Goal: Check status: Check status

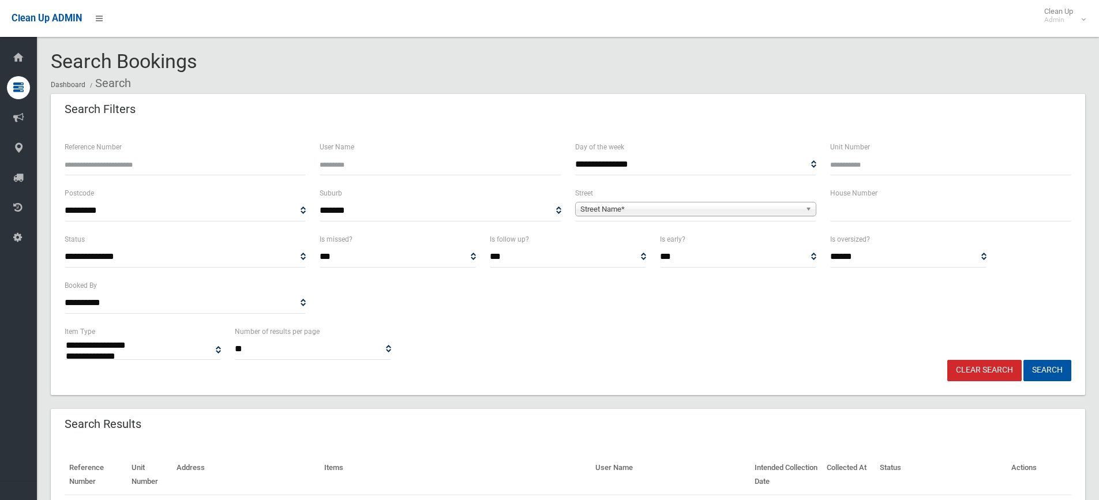
select select
click at [932, 216] on input "text" at bounding box center [950, 210] width 241 height 21
type input "*****"
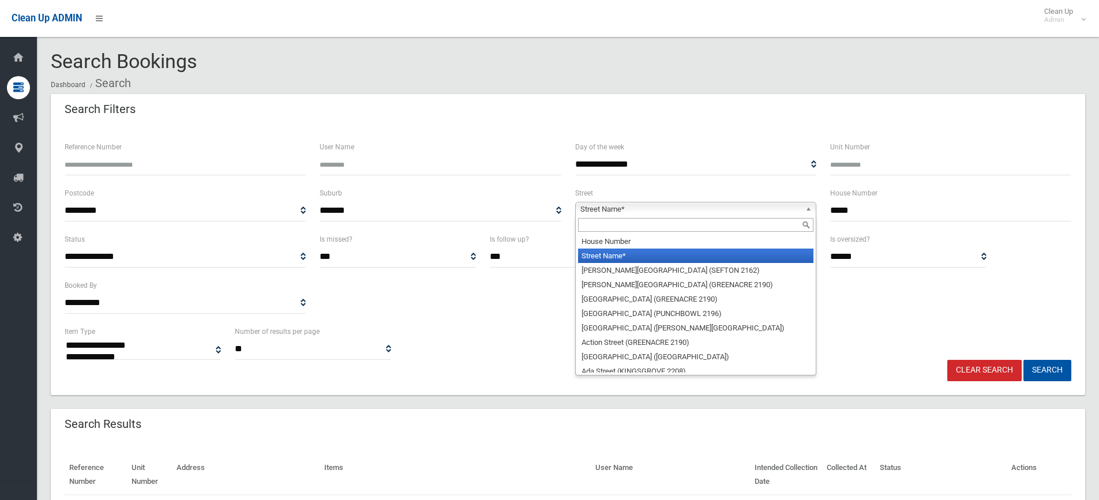
click at [701, 208] on span "Street Name*" at bounding box center [690, 209] width 220 height 14
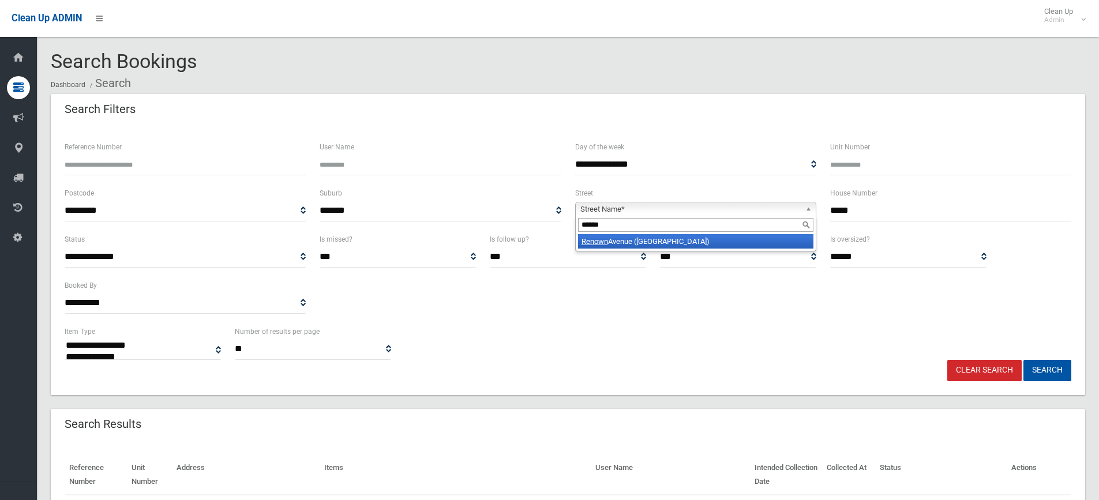
type input "******"
click at [735, 238] on li "Renown Avenue (WILEY PARK 2195)" at bounding box center [695, 241] width 235 height 14
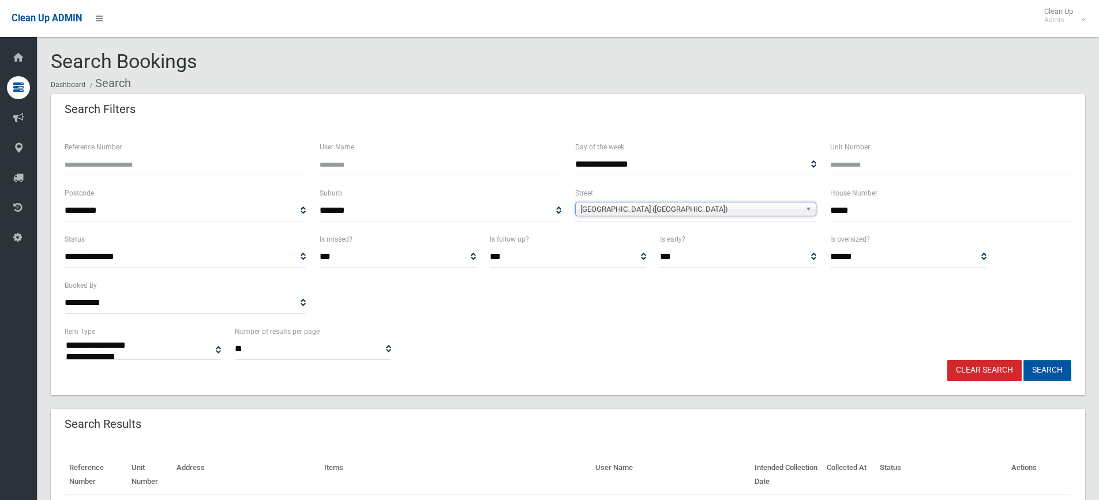
click at [1038, 370] on button "Search" at bounding box center [1047, 370] width 48 height 21
select select
click at [832, 216] on input "*****" at bounding box center [950, 210] width 241 height 21
type input "*******"
click at [1052, 373] on button "Search" at bounding box center [1047, 370] width 48 height 21
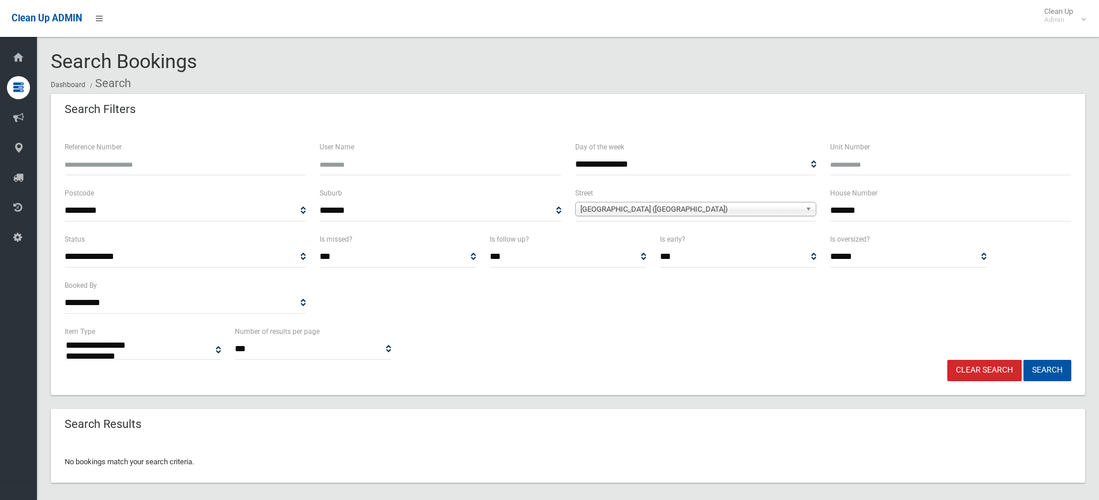
select select
drag, startPoint x: 842, startPoint y: 214, endPoint x: 828, endPoint y: 212, distance: 13.5
click at [828, 212] on div "House Number *******" at bounding box center [950, 209] width 255 height 46
type input "*****"
click at [1042, 378] on button "Search" at bounding box center [1047, 370] width 48 height 21
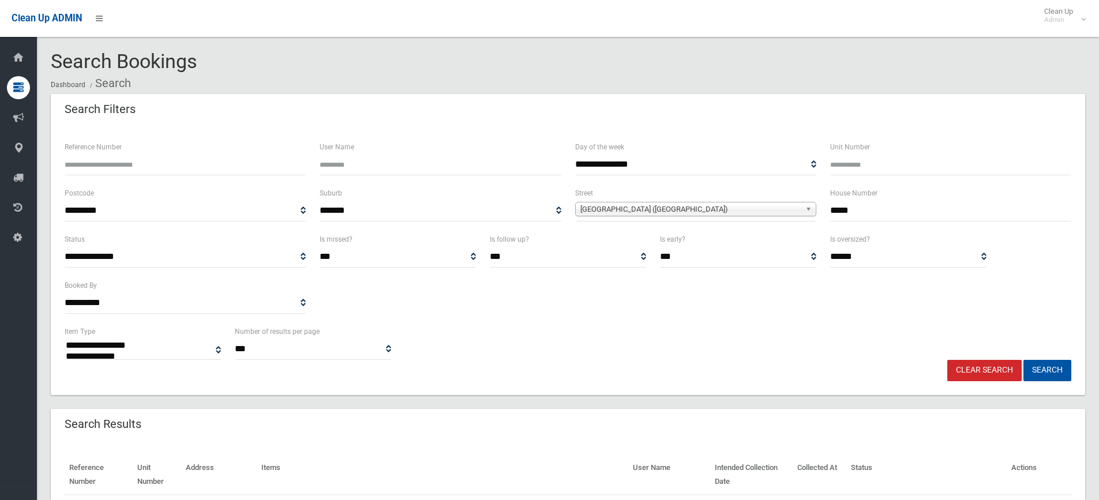
select select
click at [971, 371] on link "Clear Search" at bounding box center [984, 370] width 74 height 21
select select
click at [125, 168] on input "Reference Number" at bounding box center [185, 164] width 241 height 21
type input "******"
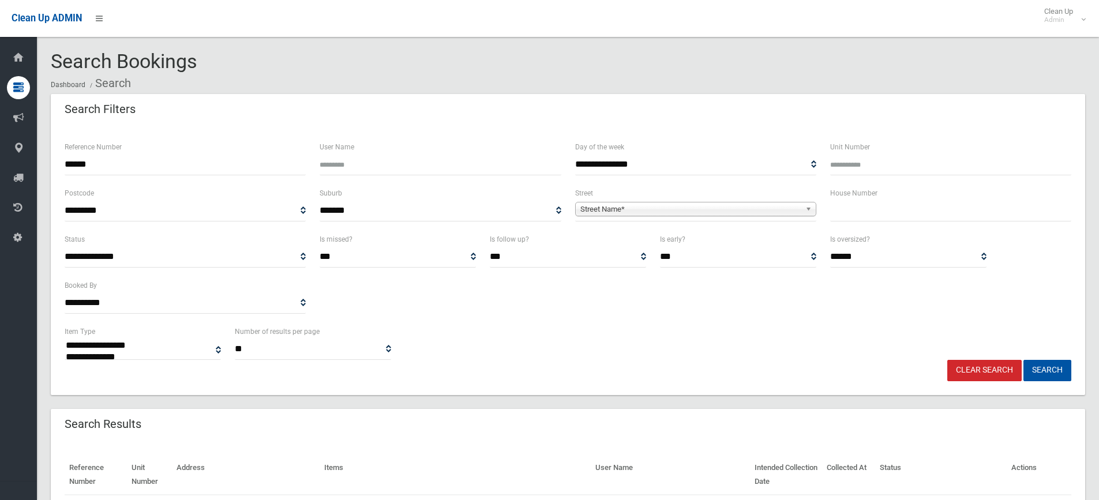
click at [1023, 360] on button "Search" at bounding box center [1047, 370] width 48 height 21
select select
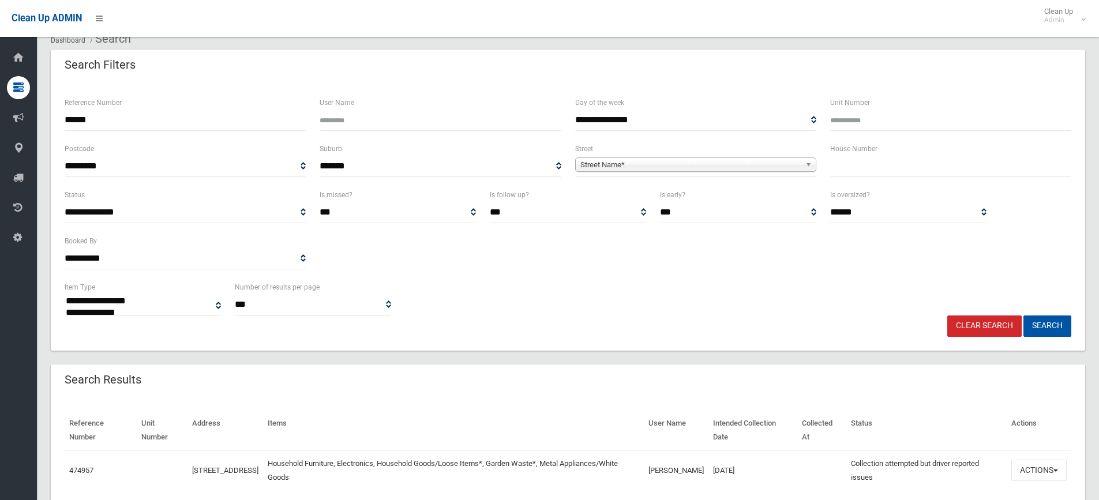
scroll to position [90, 0]
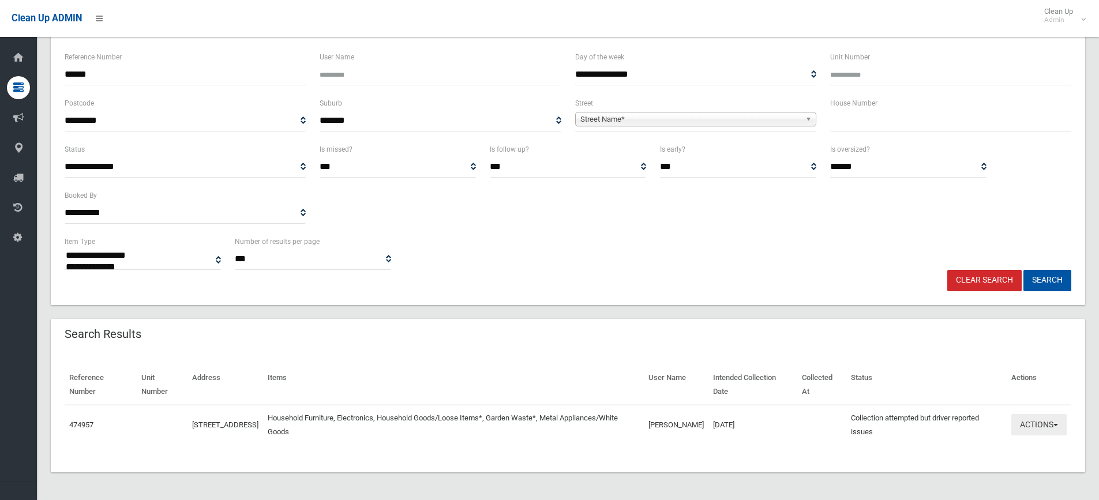
click at [1023, 421] on button "Actions" at bounding box center [1038, 424] width 55 height 21
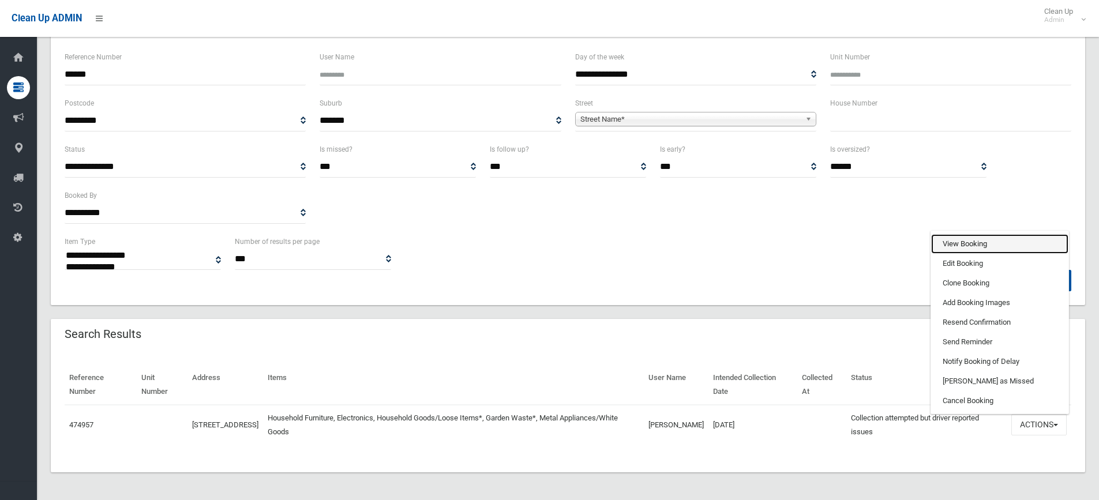
click at [984, 241] on link "View Booking" at bounding box center [999, 244] width 137 height 20
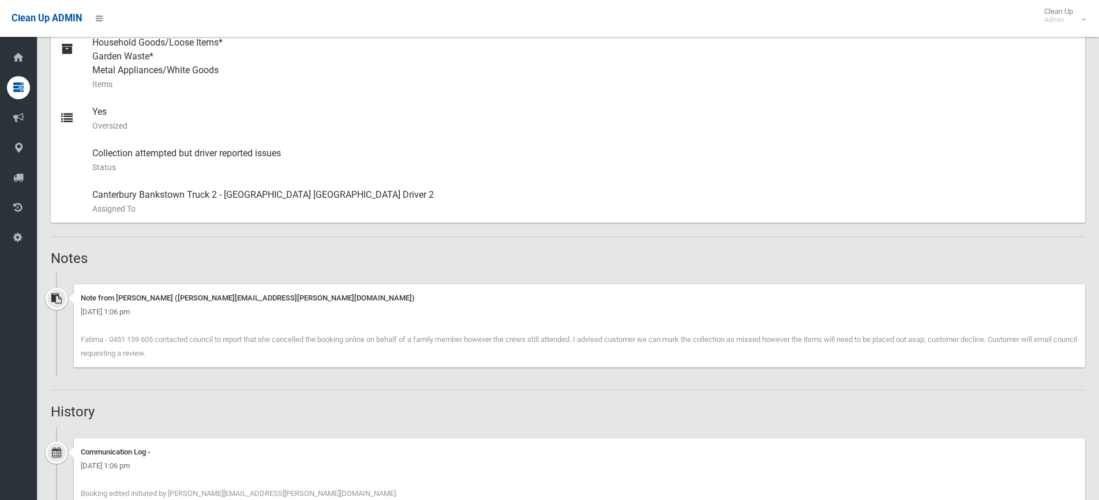
scroll to position [577, 0]
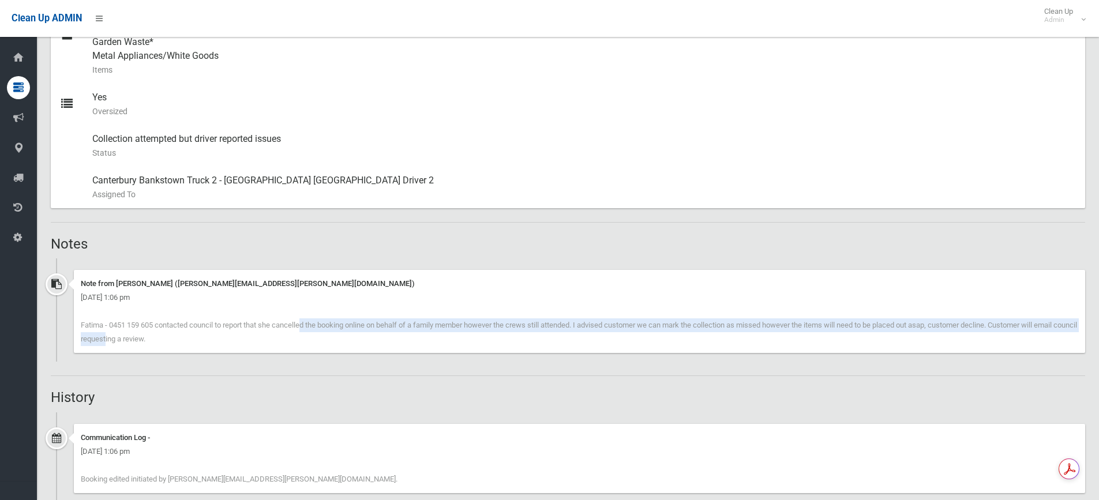
drag, startPoint x: 236, startPoint y: 329, endPoint x: 1056, endPoint y: 332, distance: 820.3
click at [1056, 332] on div "Note from Natalie Miller (natalie.miller@cbcity.nsw.gov.au) Thursday 21st Augus…" at bounding box center [579, 311] width 1011 height 83
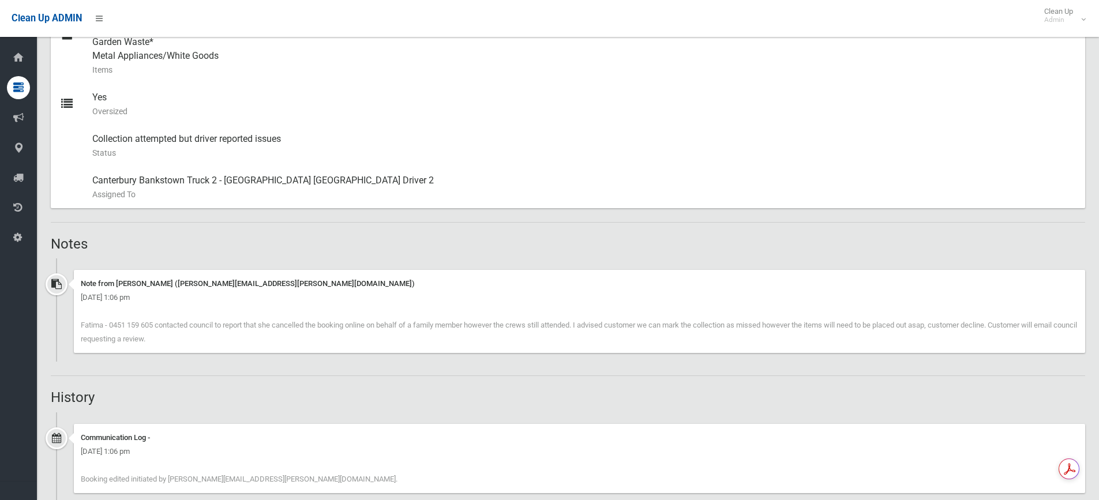
click at [684, 296] on div "Thursday 21st August 2025 - 1:06 pm" at bounding box center [579, 298] width 997 height 14
drag, startPoint x: 739, startPoint y: 240, endPoint x: 1101, endPoint y: 186, distance: 366.2
click at [739, 240] on h2 "Notes" at bounding box center [568, 244] width 1034 height 15
click at [984, 370] on div "Booking Details Actions View Booking Edit Booking Clone Booking Add Booking Ima…" at bounding box center [568, 291] width 1034 height 1504
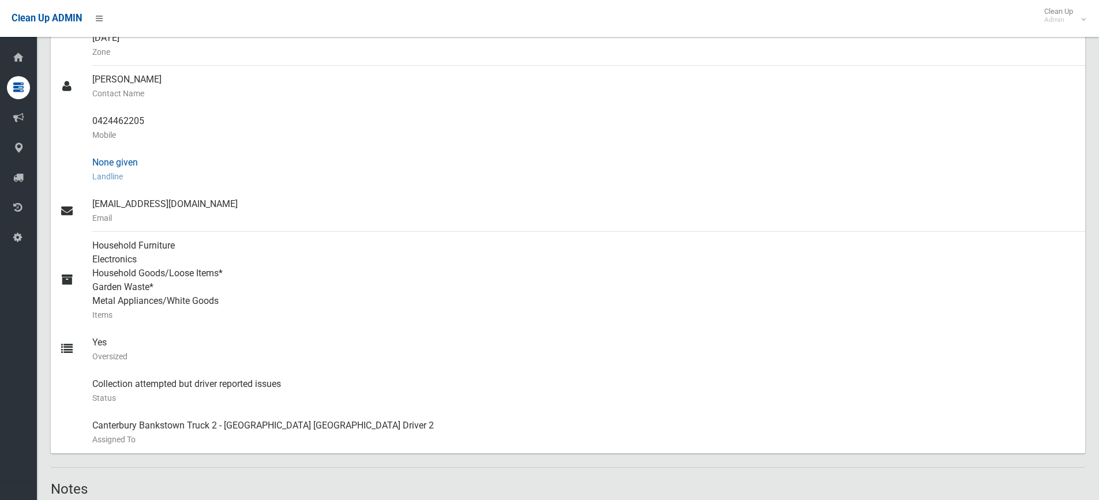
scroll to position [346, 0]
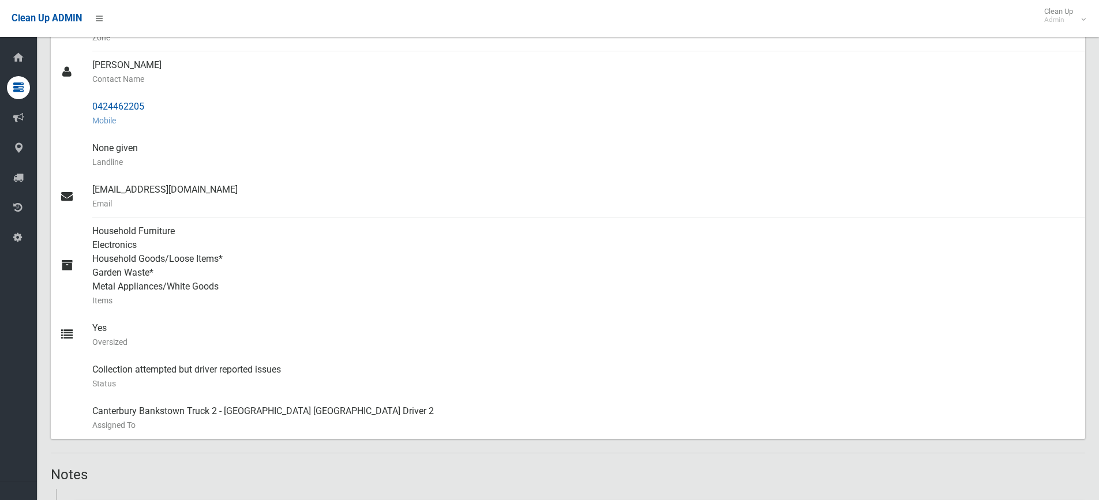
drag, startPoint x: 170, startPoint y: 112, endPoint x: 92, endPoint y: 101, distance: 79.3
click at [92, 101] on link "0424462205 Mobile" at bounding box center [568, 114] width 1034 height 42
copy link "0424462205"
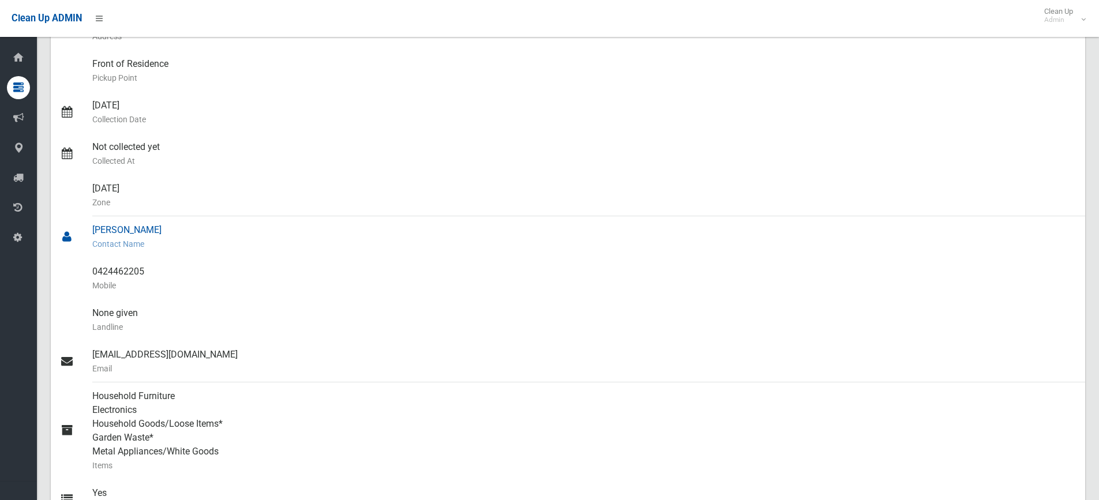
scroll to position [0, 0]
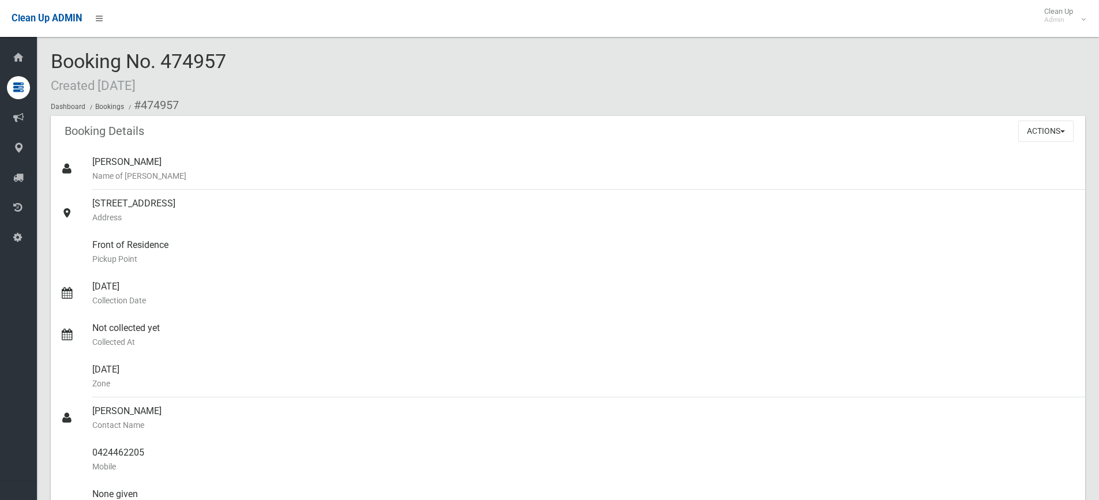
click at [540, 59] on div "Booking No. 474957 Created 21/07/2025 Dashboard Bookings #474957" at bounding box center [568, 83] width 1034 height 65
